Goal: Information Seeking & Learning: Learn about a topic

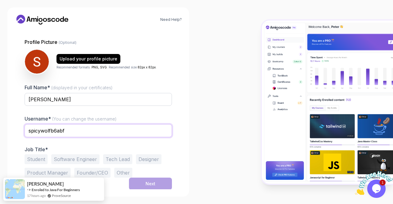
drag, startPoint x: 88, startPoint y: 131, endPoint x: 27, endPoint y: 127, distance: 61.4
click at [27, 127] on input "spicywolfb6abf" at bounding box center [98, 130] width 147 height 13
type input "[PERSON_NAME]"
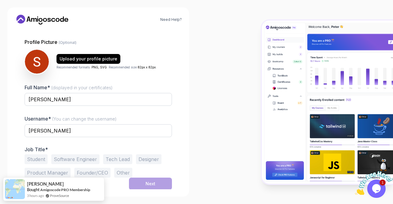
click at [40, 159] on button "Student" at bounding box center [36, 159] width 23 height 10
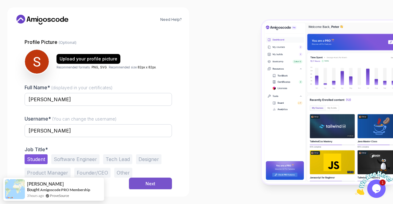
click at [155, 180] on button "Next" at bounding box center [150, 184] width 43 height 12
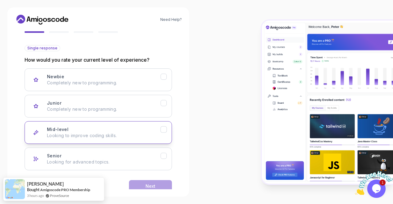
scroll to position [70, 0]
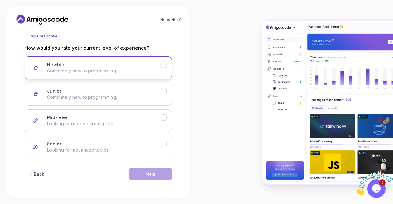
click at [140, 66] on div "Newbie Completely new to programming." at bounding box center [103, 68] width 113 height 12
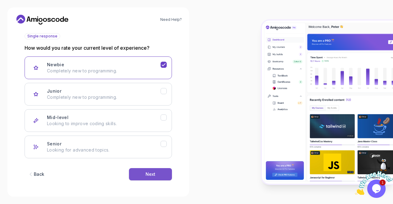
click at [158, 175] on button "Next" at bounding box center [150, 174] width 43 height 12
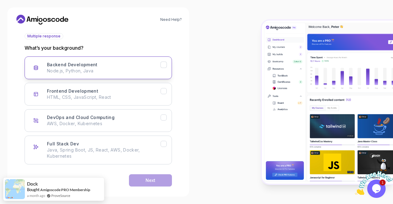
click at [137, 77] on button "Backend Development Node.js, Python, Java" at bounding box center [98, 67] width 147 height 23
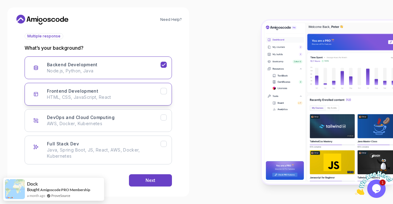
click at [138, 94] on p "HTML, CSS, JavaScript, React" at bounding box center [103, 97] width 113 height 6
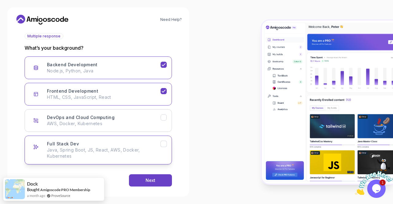
click at [132, 154] on p "Java, Spring Boot, JS, React, AWS, Docker, Kubernetes" at bounding box center [103, 153] width 113 height 12
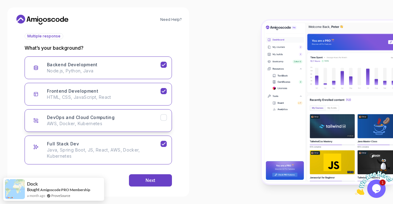
click at [135, 122] on p "AWS, Docker, Kubernetes" at bounding box center [103, 124] width 113 height 6
click at [137, 177] on button "Next" at bounding box center [150, 180] width 43 height 12
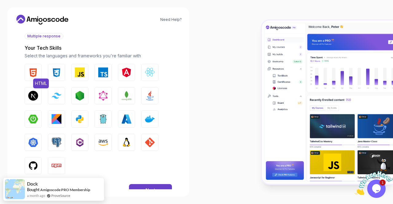
drag, startPoint x: 37, startPoint y: 72, endPoint x: 41, endPoint y: 72, distance: 3.4
click at [37, 72] on img "button" at bounding box center [33, 72] width 10 height 10
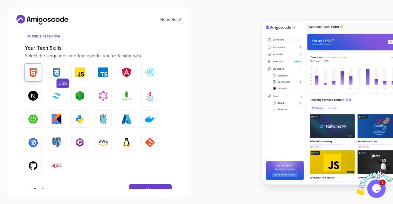
click at [60, 71] on img "button" at bounding box center [57, 72] width 10 height 10
click at [79, 72] on img "button" at bounding box center [80, 72] width 10 height 10
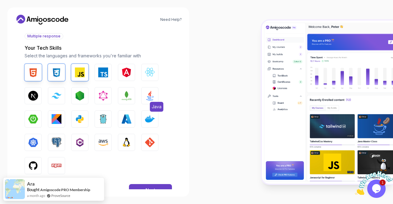
click at [145, 100] on img "button" at bounding box center [150, 96] width 10 height 10
click at [76, 117] on img "button" at bounding box center [80, 119] width 10 height 10
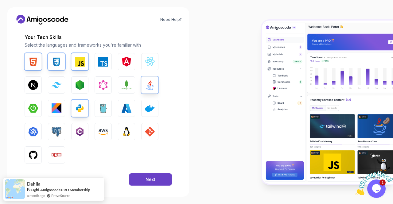
scroll to position [87, 0]
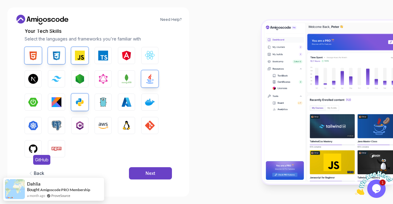
click at [32, 148] on img "button" at bounding box center [33, 149] width 10 height 10
click at [139, 169] on button "Next" at bounding box center [150, 173] width 43 height 12
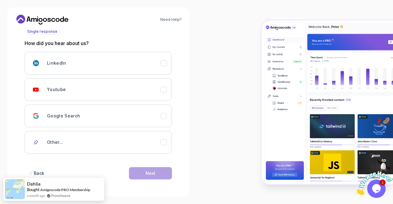
scroll to position [74, 0]
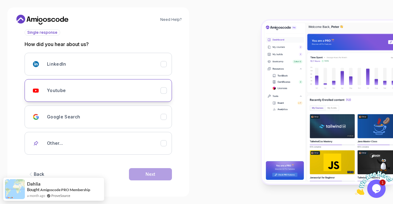
click at [108, 92] on div "Youtube" at bounding box center [103, 90] width 113 height 12
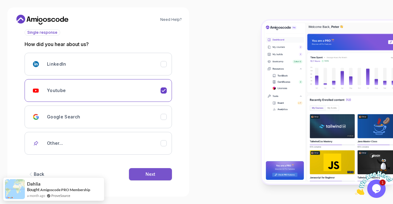
click at [137, 176] on button "Next" at bounding box center [150, 174] width 43 height 12
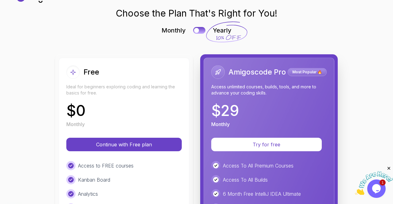
scroll to position [61, 0]
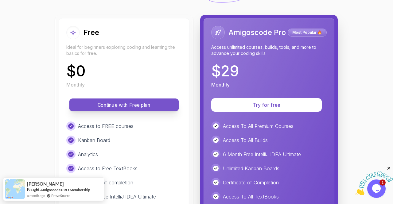
click at [164, 106] on p "Continue with Free plan" at bounding box center [124, 105] width 96 height 7
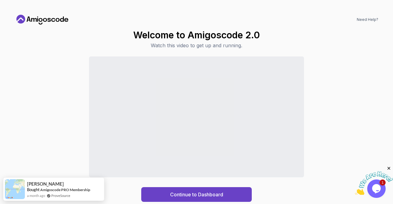
drag, startPoint x: 387, startPoint y: 169, endPoint x: 743, endPoint y: 335, distance: 392.3
click at [387, 169] on icon "Close" at bounding box center [389, 169] width 6 height 6
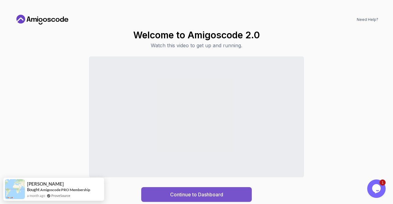
click at [221, 194] on div "Continue to Dashboard" at bounding box center [196, 194] width 53 height 7
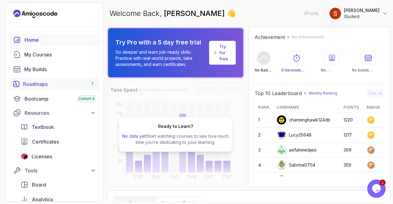
click at [60, 86] on div "Roadmaps 7" at bounding box center [59, 83] width 73 height 7
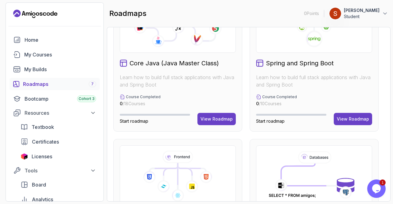
scroll to position [200, 0]
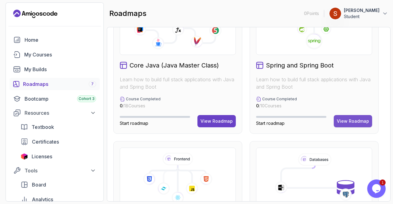
click at [343, 121] on div "View Roadmap" at bounding box center [352, 121] width 32 height 6
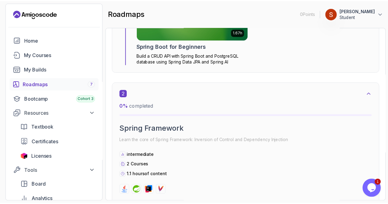
scroll to position [282, 0]
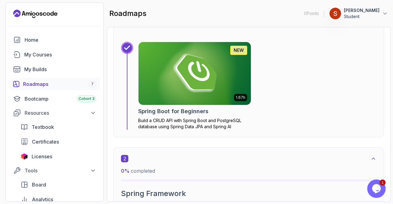
click at [228, 93] on img at bounding box center [195, 73] width 118 height 66
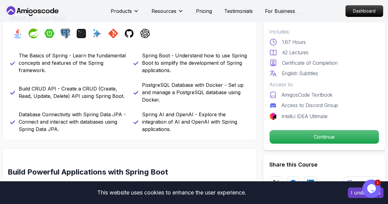
scroll to position [245, 0]
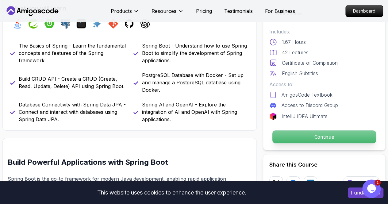
click at [294, 134] on p "Continue" at bounding box center [324, 136] width 104 height 13
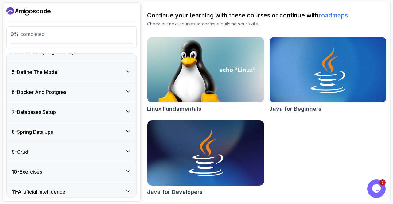
scroll to position [145, 0]
